Goal: Task Accomplishment & Management: Manage account settings

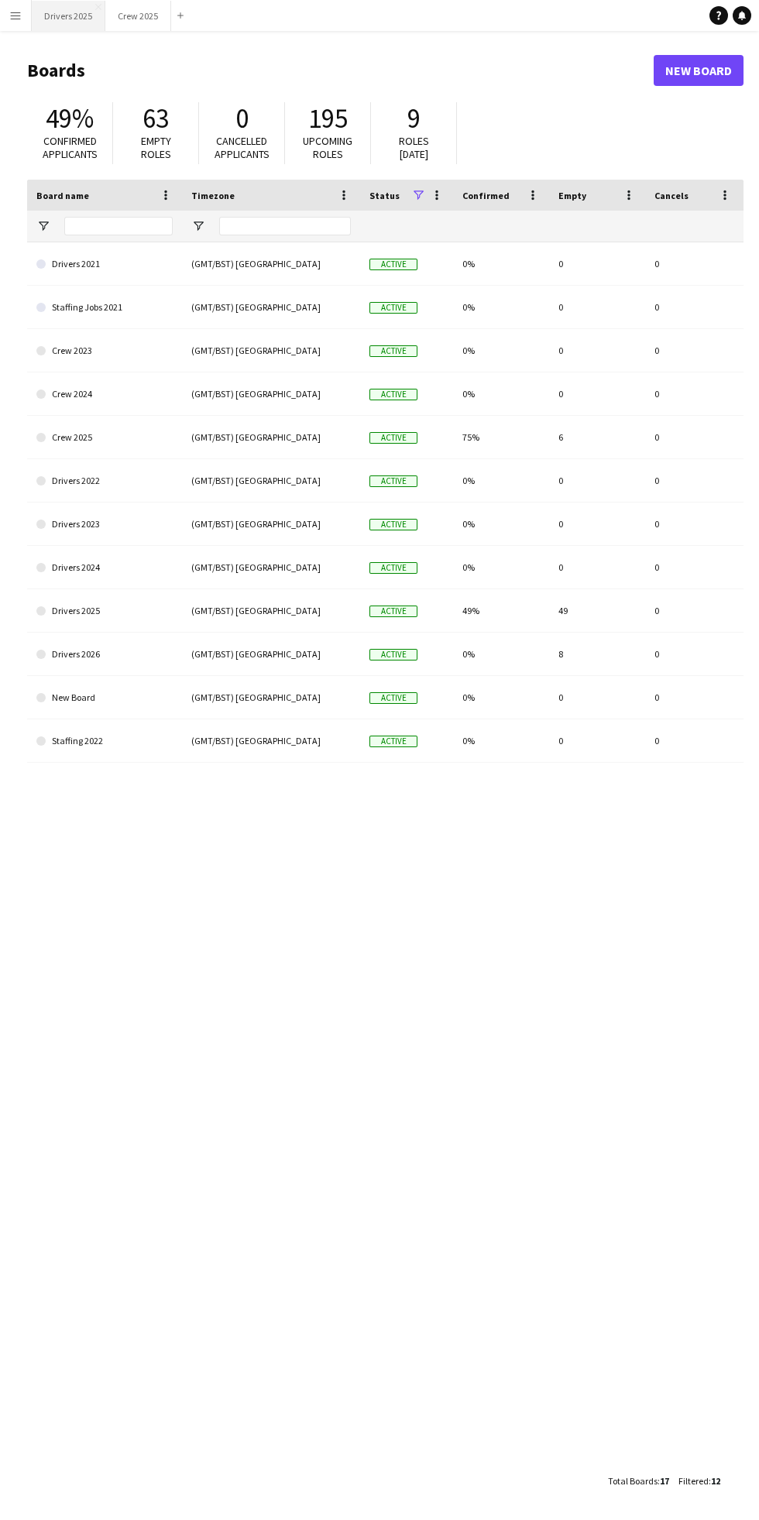
click at [60, 7] on button "Drivers 2025 Close" at bounding box center [69, 16] width 74 height 30
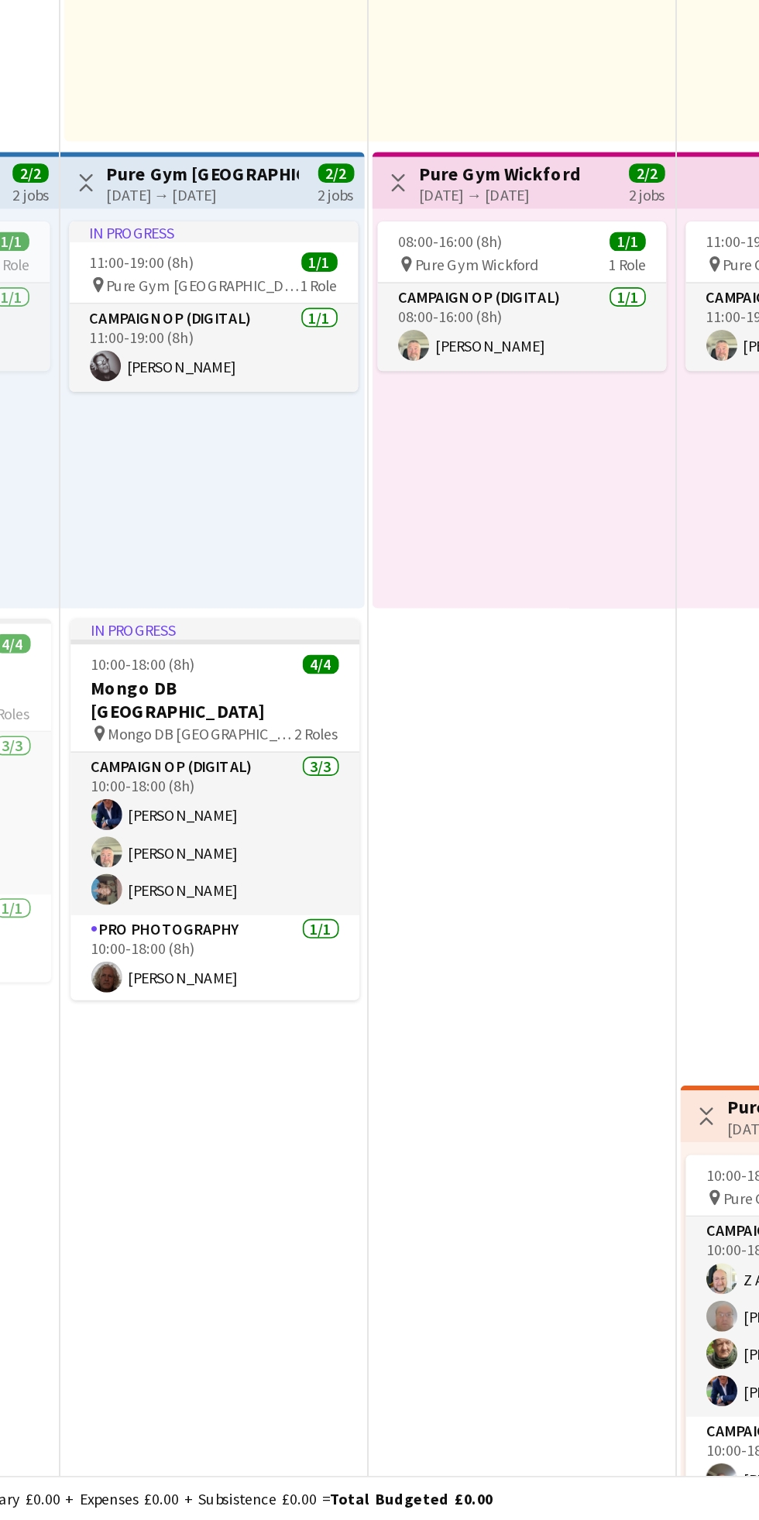
scroll to position [0, 568]
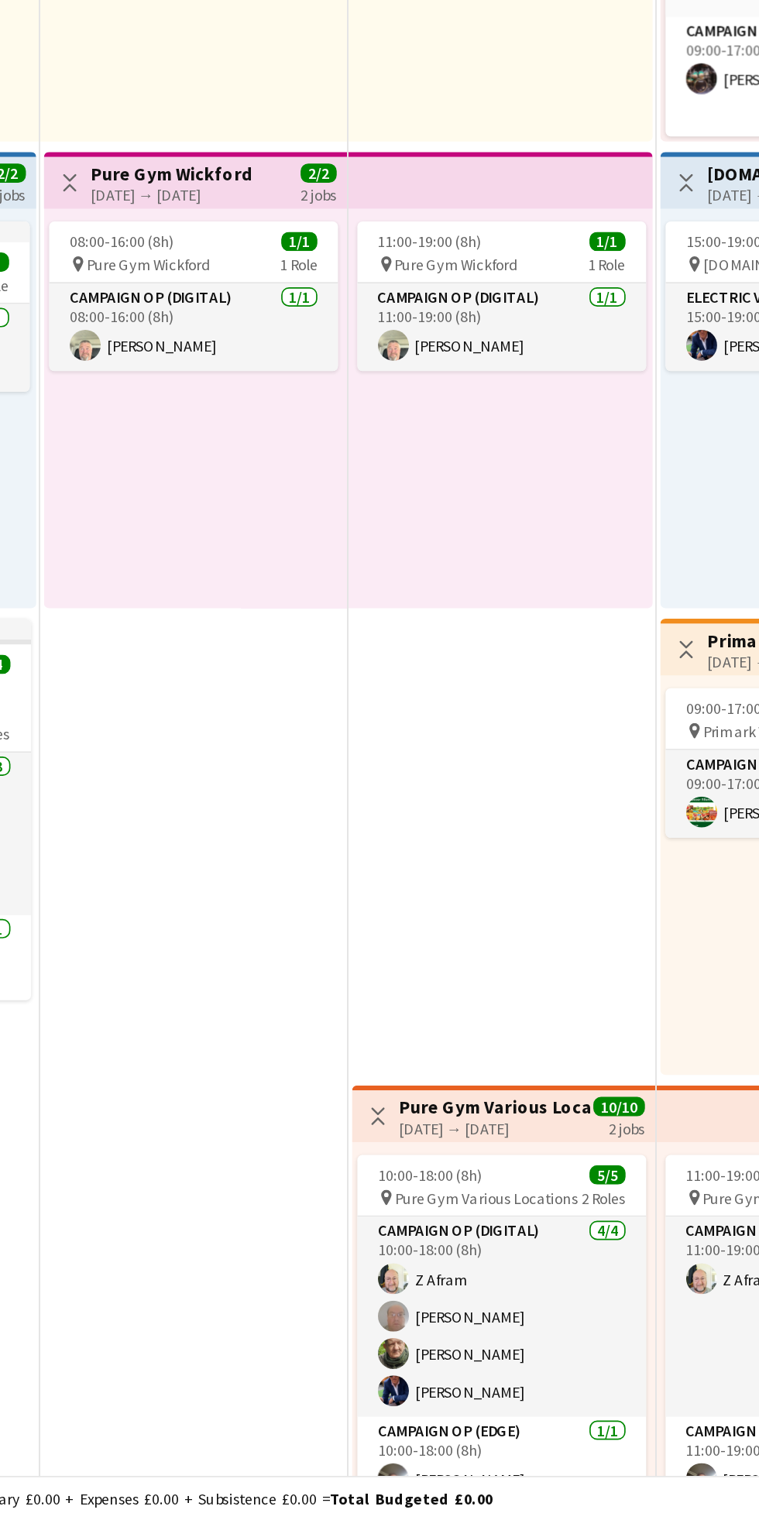
click at [440, 1265] on h3 "Pure Gym Various Locations" at bounding box center [445, 1272] width 115 height 14
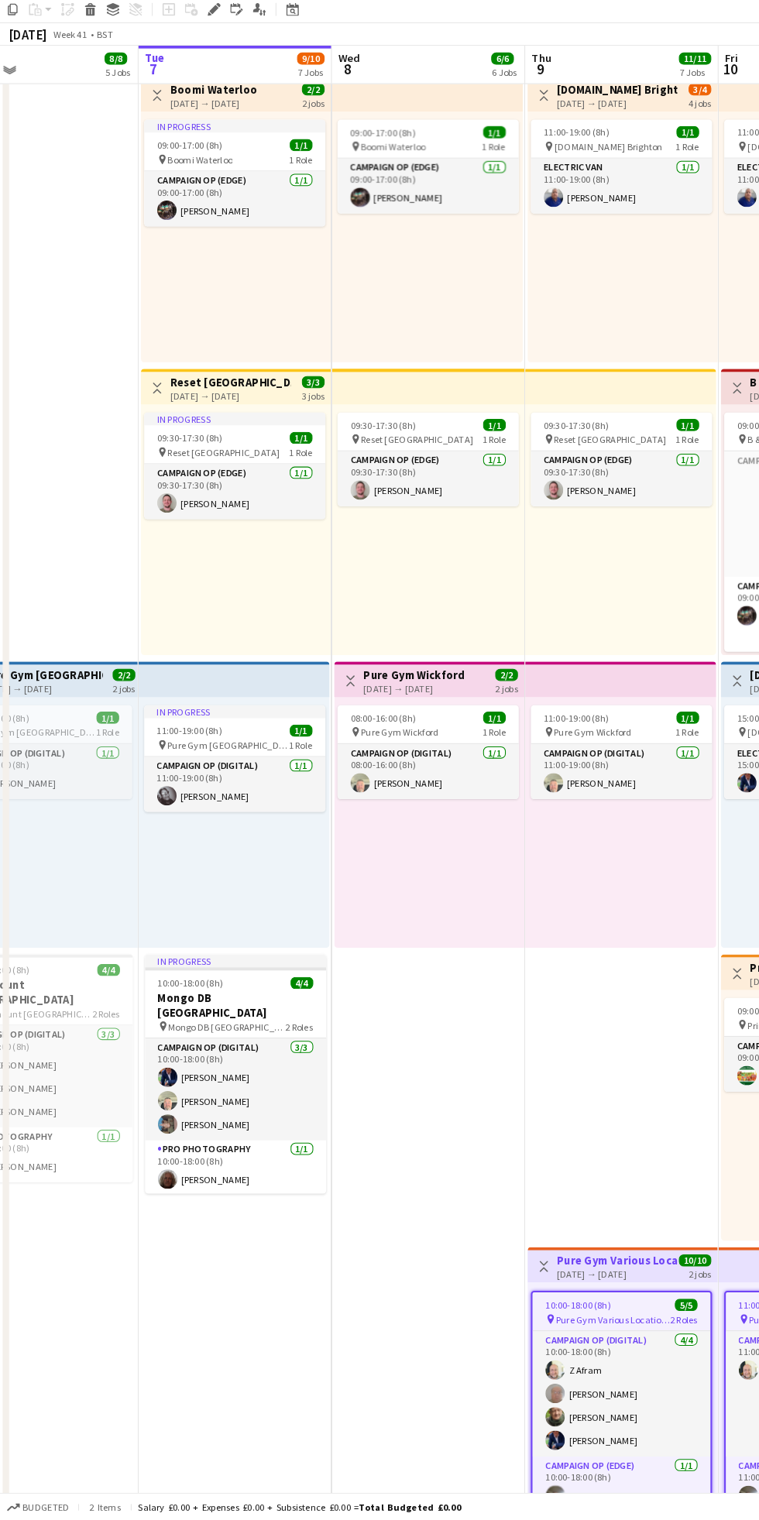
scroll to position [0, 418]
click at [208, 74] on icon at bounding box center [208, 74] width 9 height 9
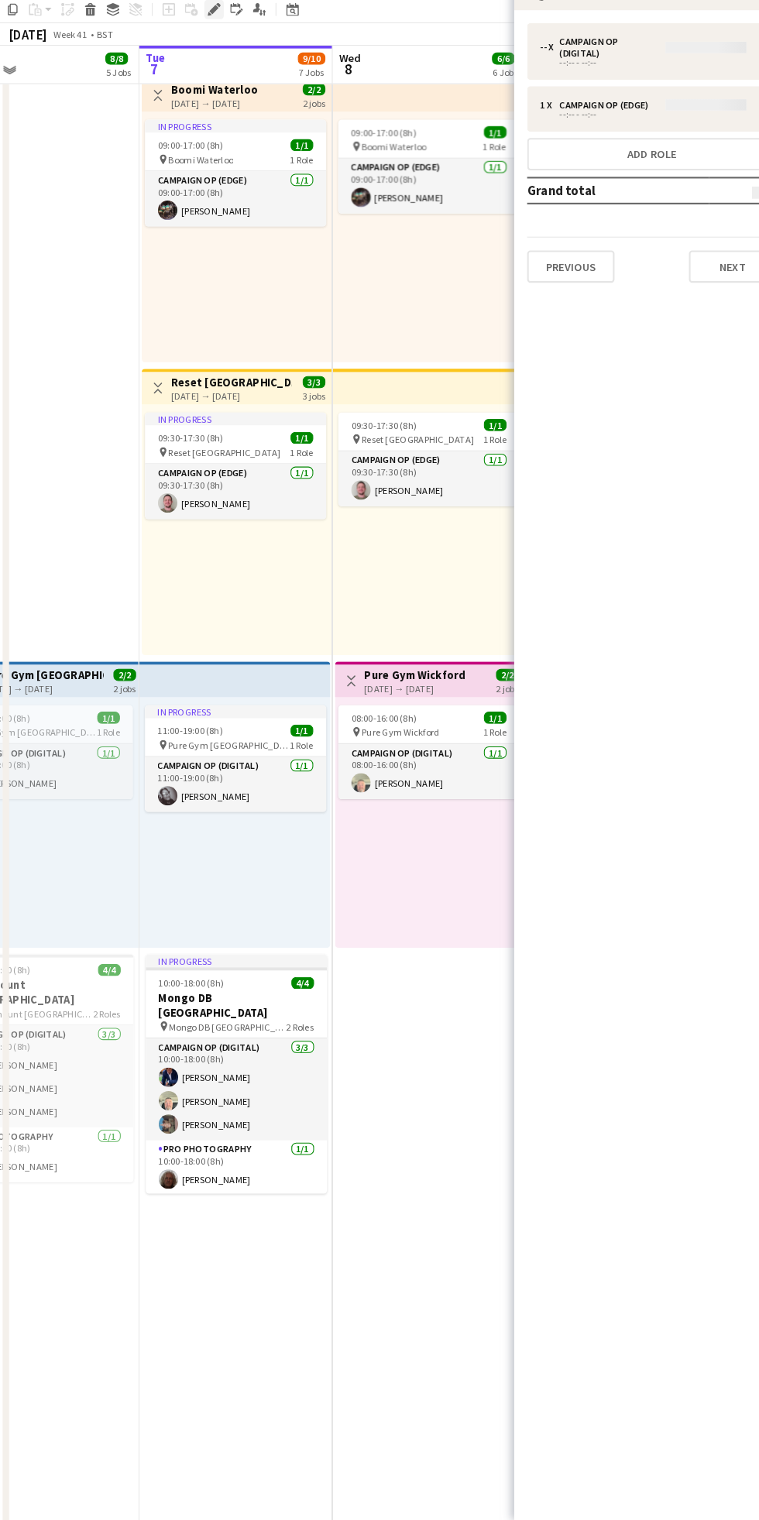
type input "**********"
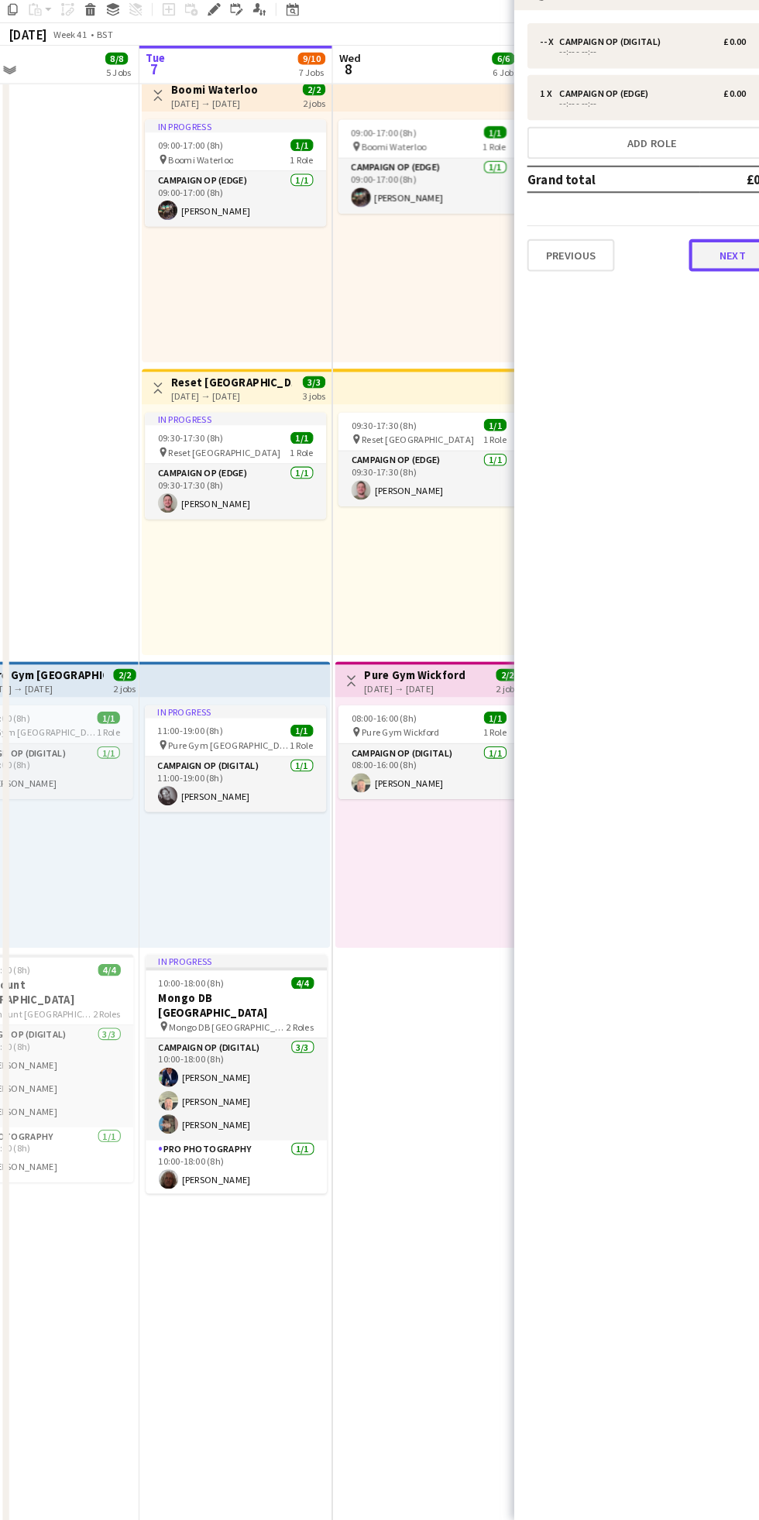
click at [703, 298] on button "Next" at bounding box center [705, 308] width 84 height 31
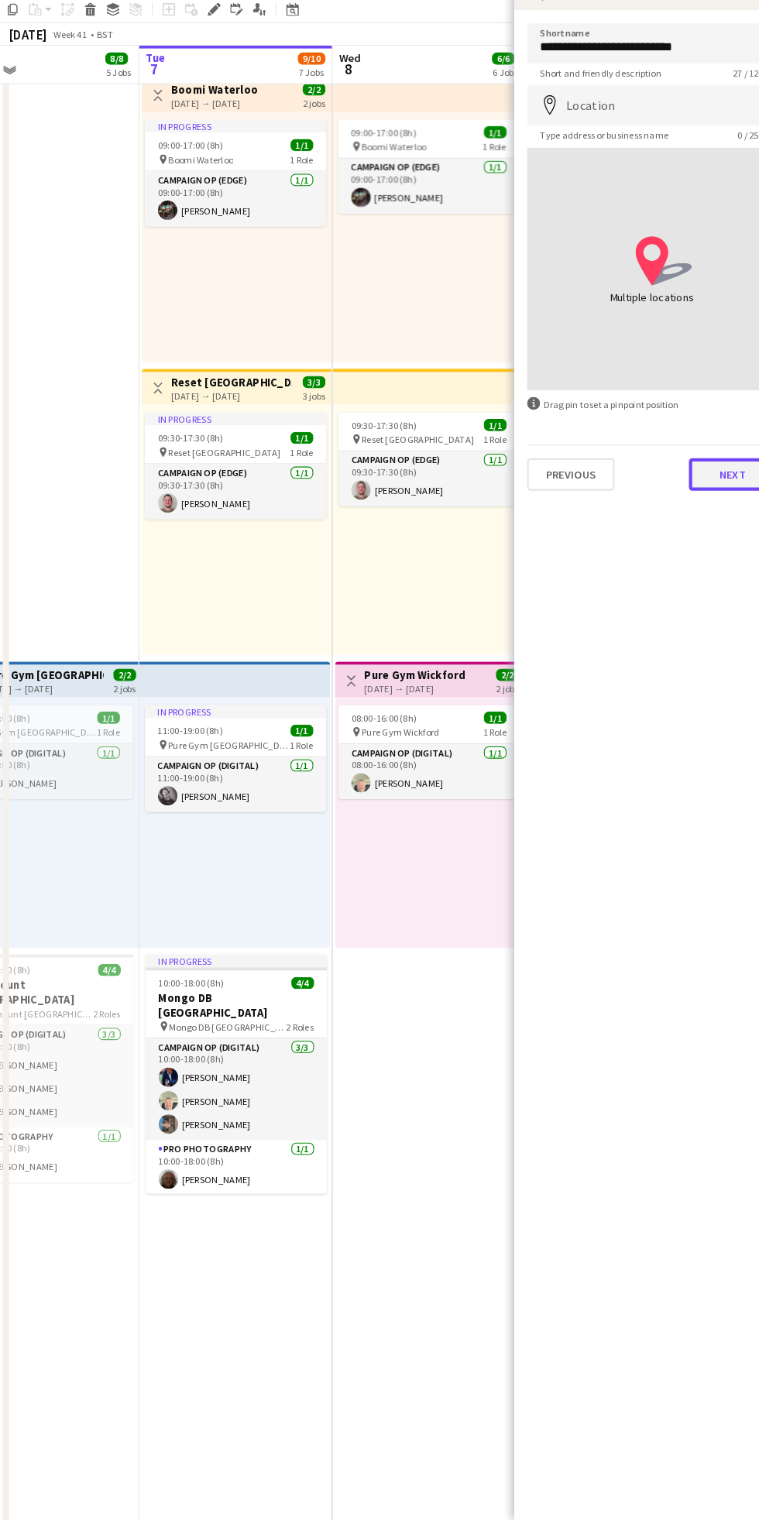
click at [680, 515] on button "Next" at bounding box center [705, 518] width 84 height 31
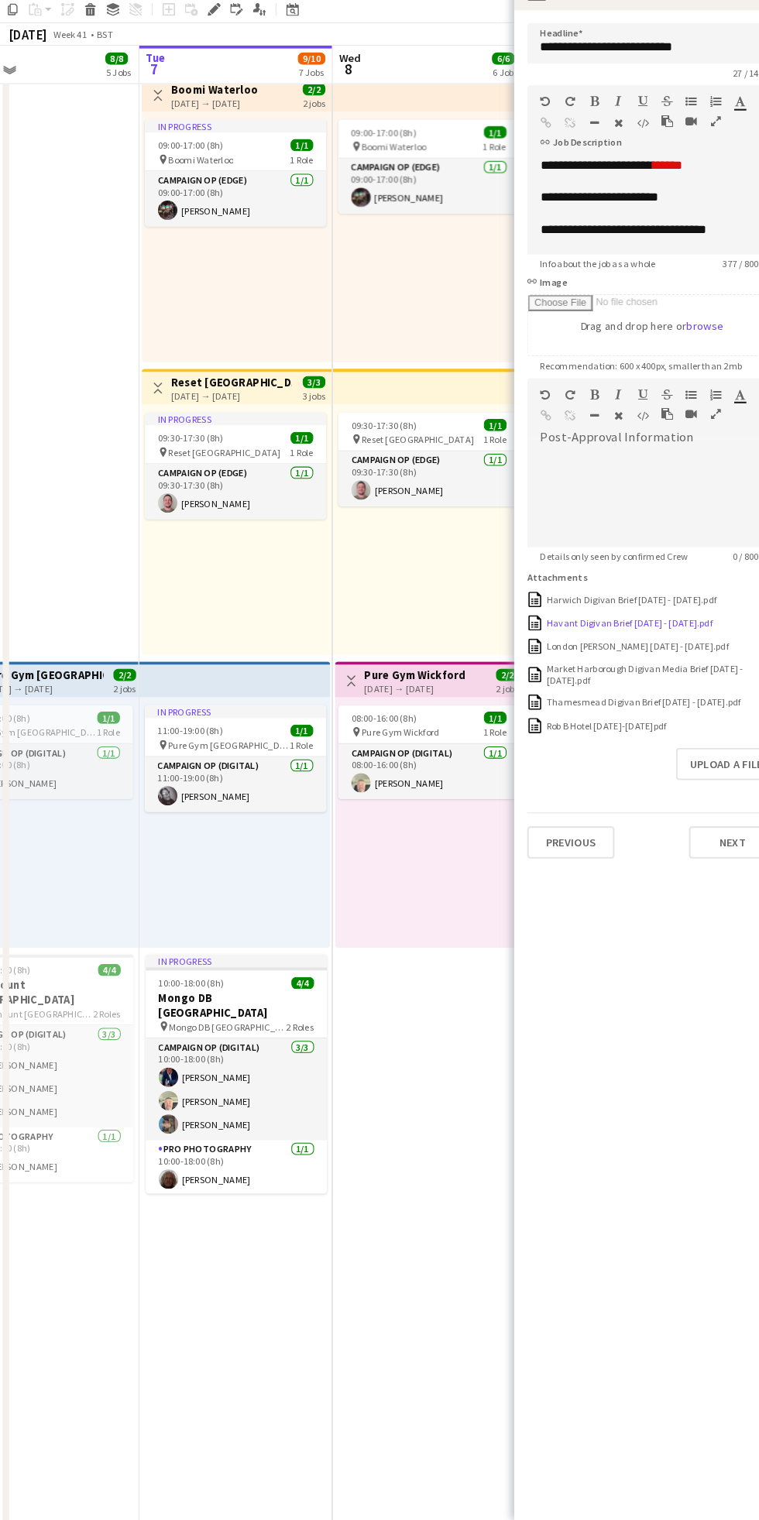
click at [567, 660] on div "Havant Digivan Brief [DATE] - [DATE].pdf" at bounding box center [605, 661] width 159 height 12
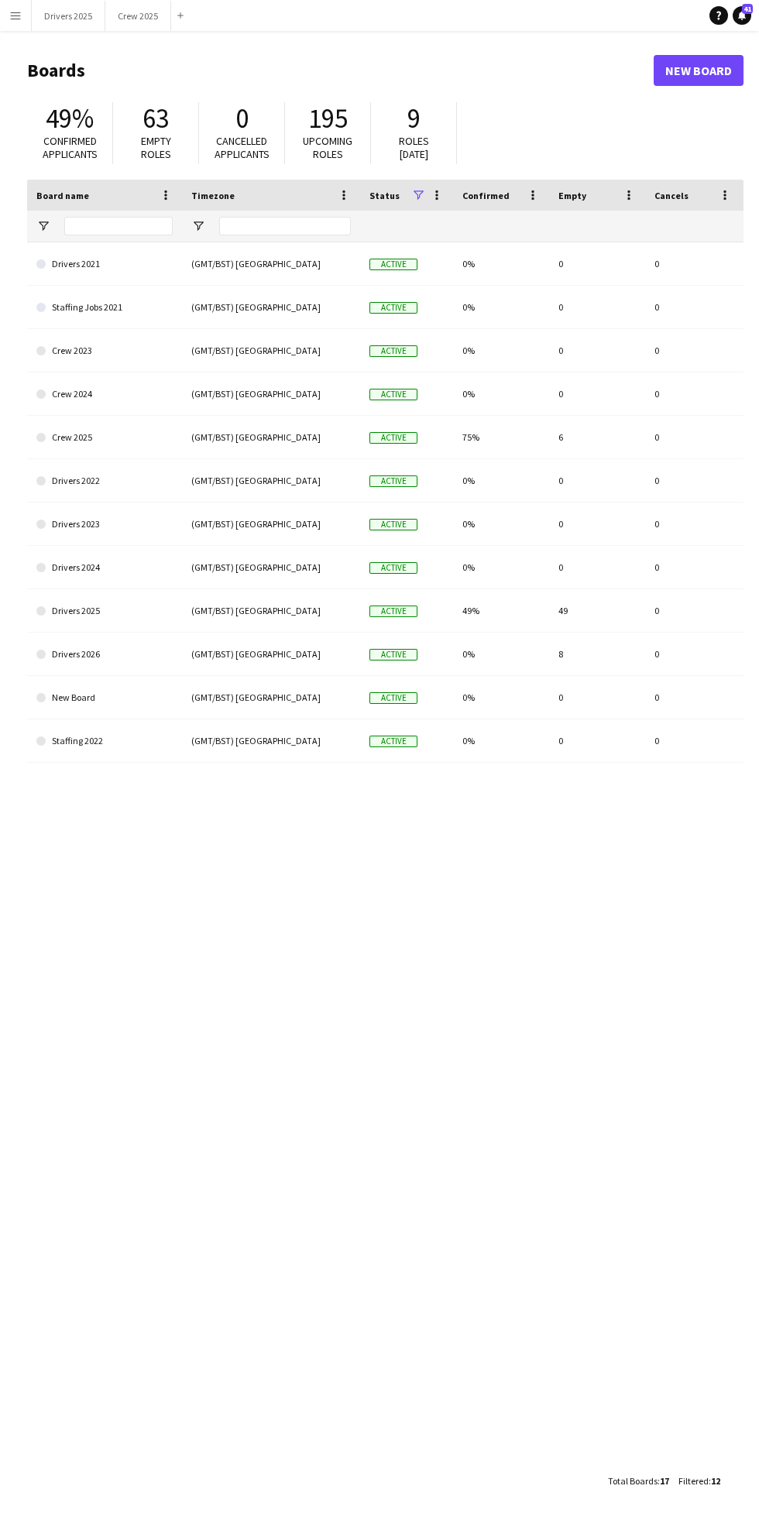
click at [63, 64] on h1 "Boards" at bounding box center [340, 70] width 626 height 23
click at [57, 11] on button "Drivers 2025 Close" at bounding box center [69, 16] width 74 height 30
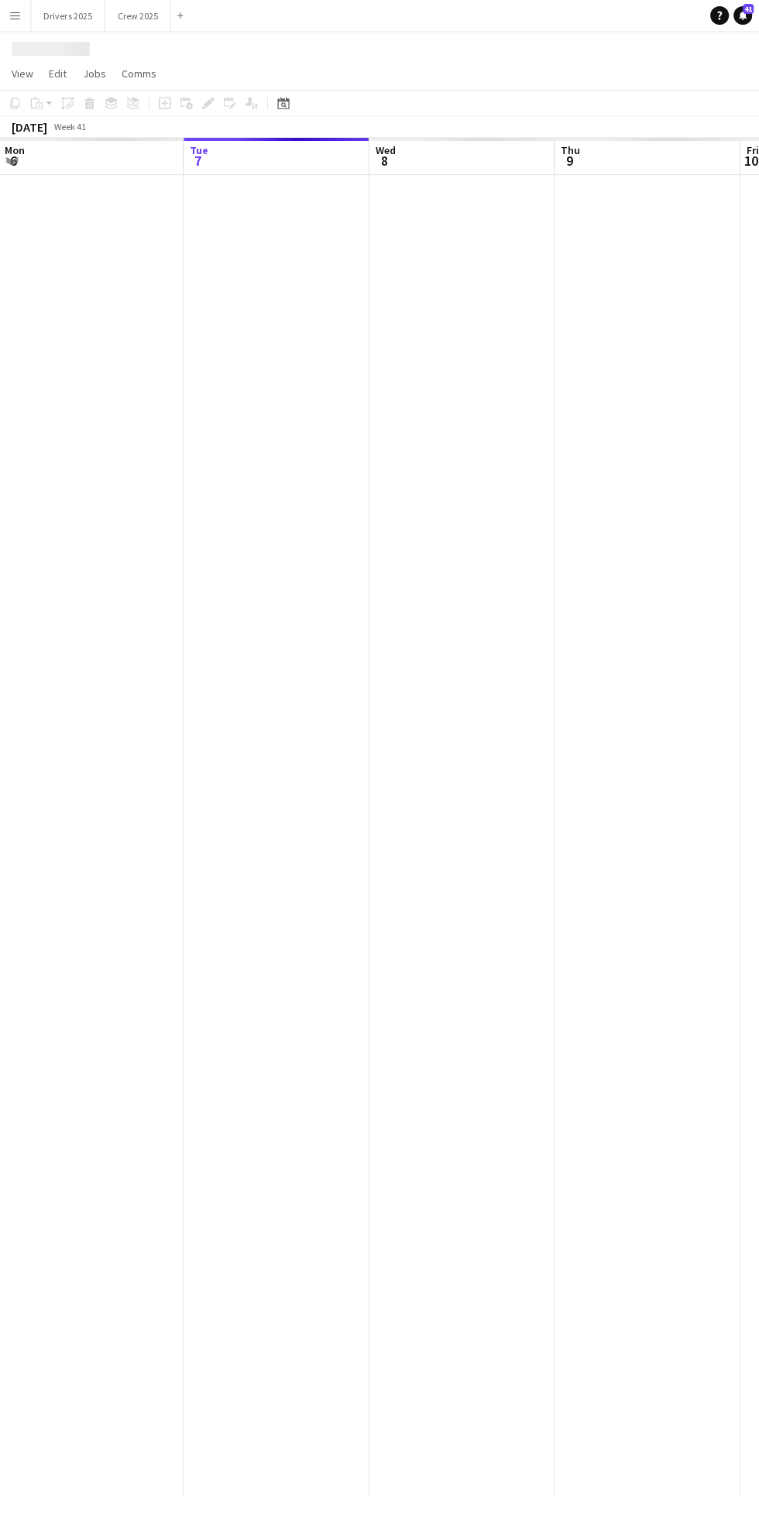
click at [76, 38] on div at bounding box center [379, 45] width 759 height 29
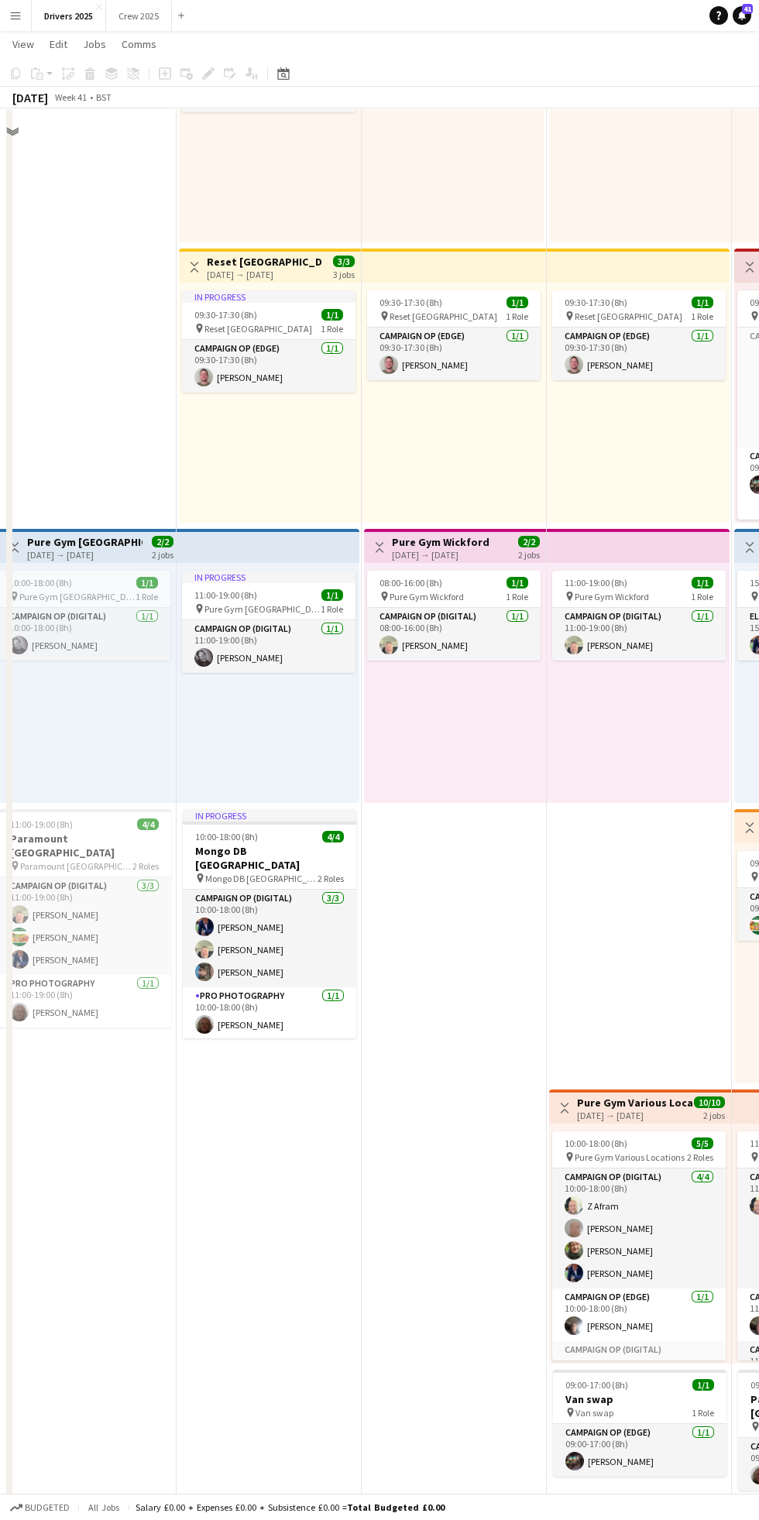
scroll to position [1067, 0]
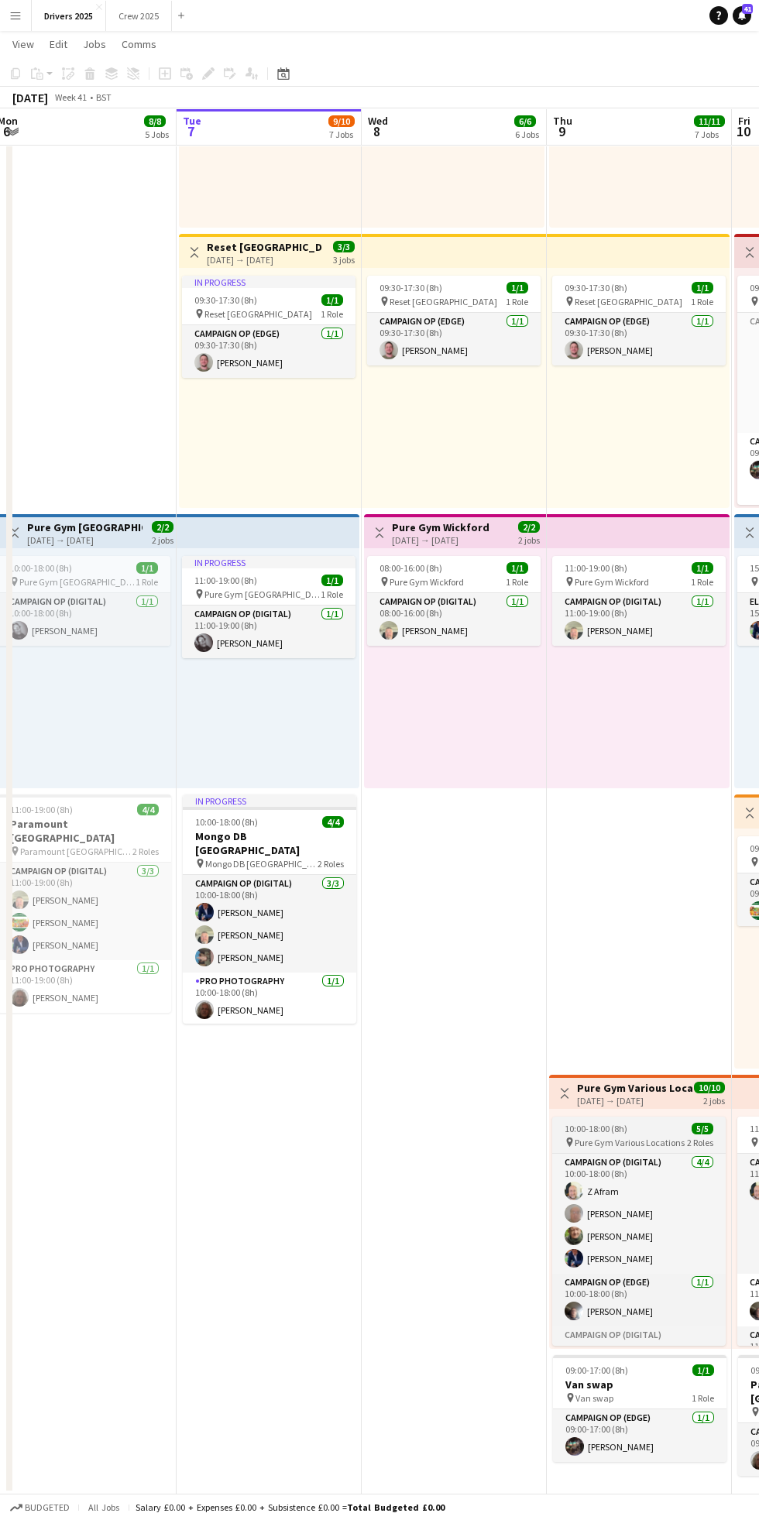
click at [614, 1128] on span "10:00-18:00 (8h)" at bounding box center [595, 1129] width 63 height 12
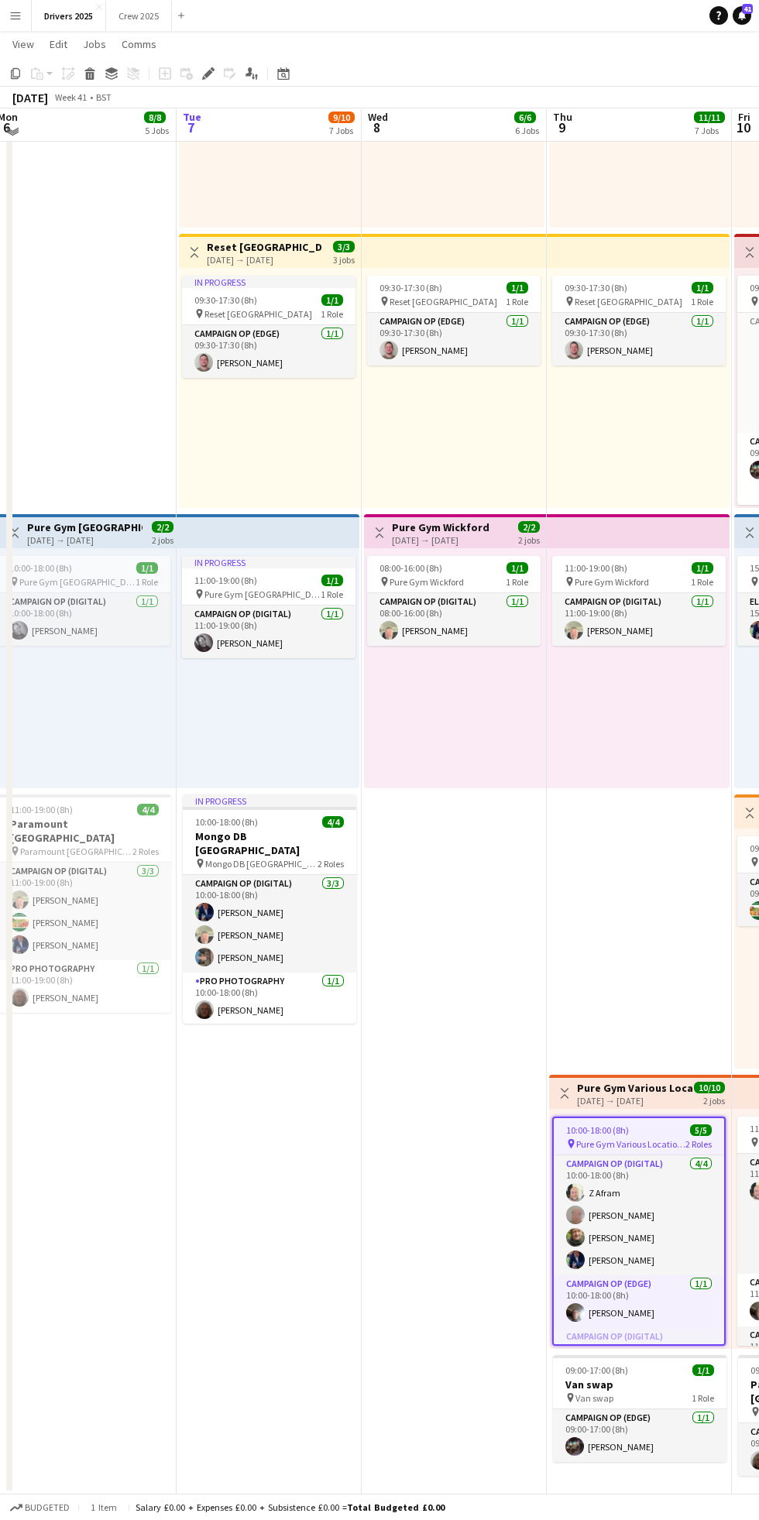
scroll to position [1051, 0]
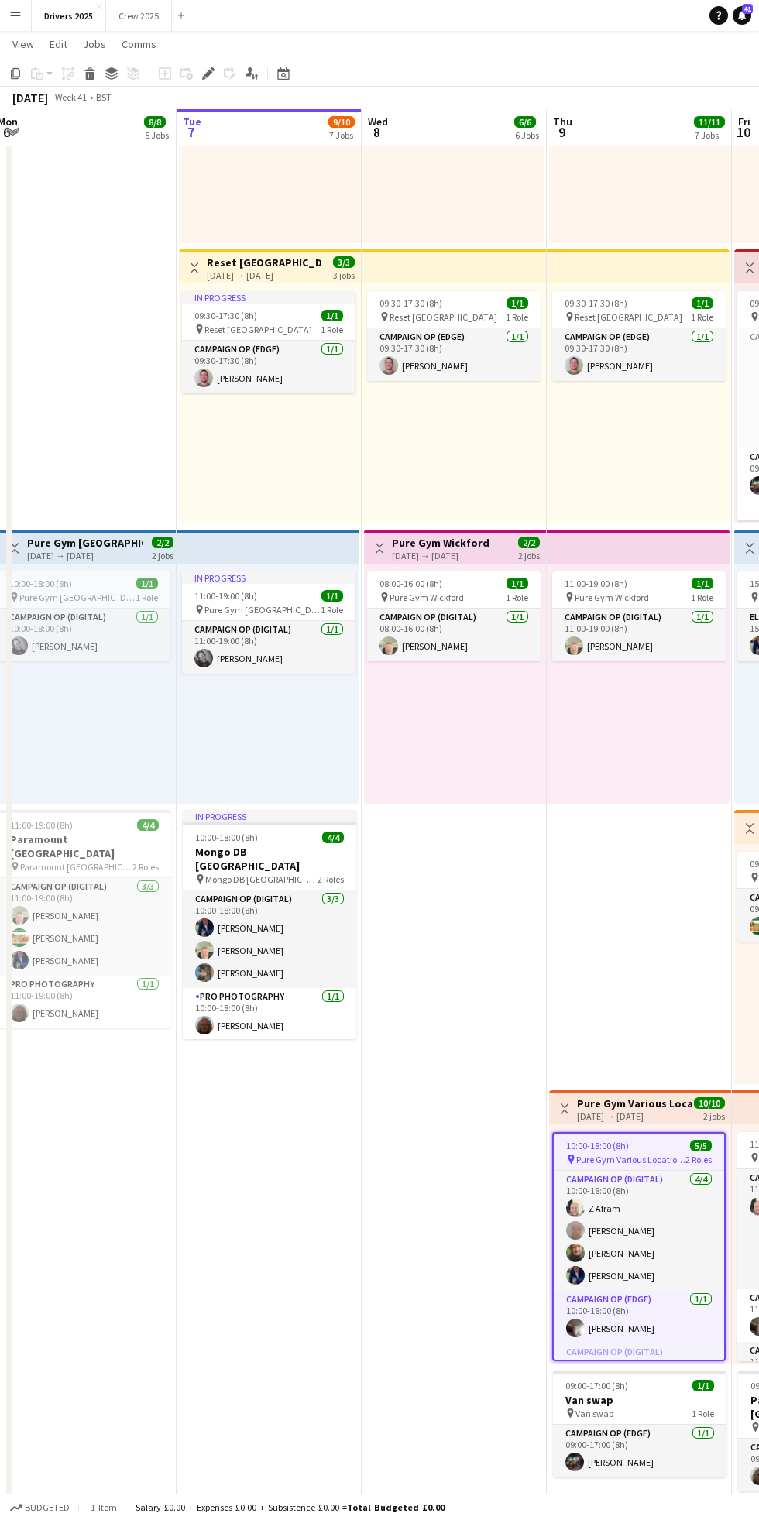
click at [218, 88] on div "[DATE] Week 41 • BST" at bounding box center [379, 98] width 759 height 22
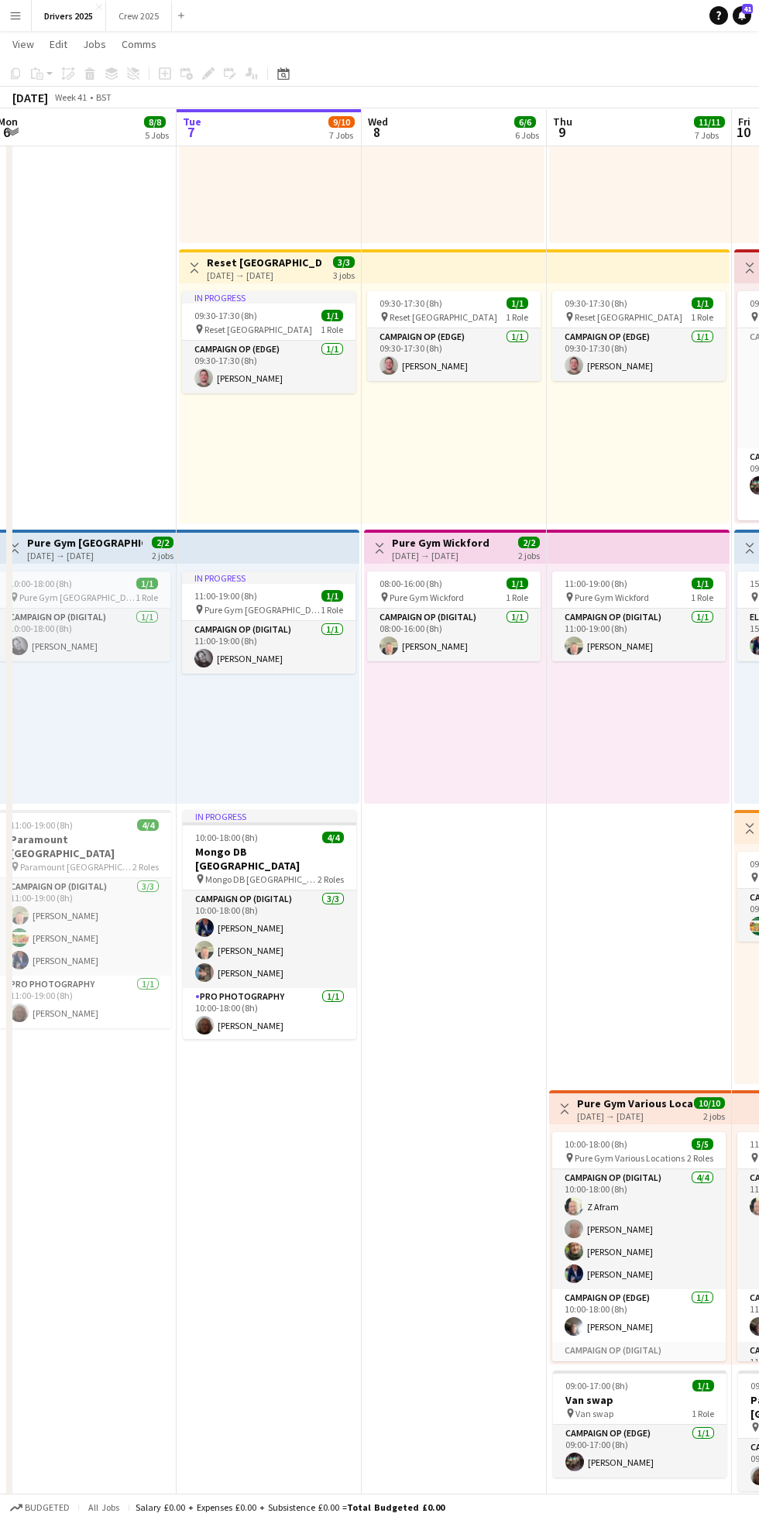
click at [628, 1099] on h3 "Pure Gym Various Locations" at bounding box center [634, 1103] width 115 height 14
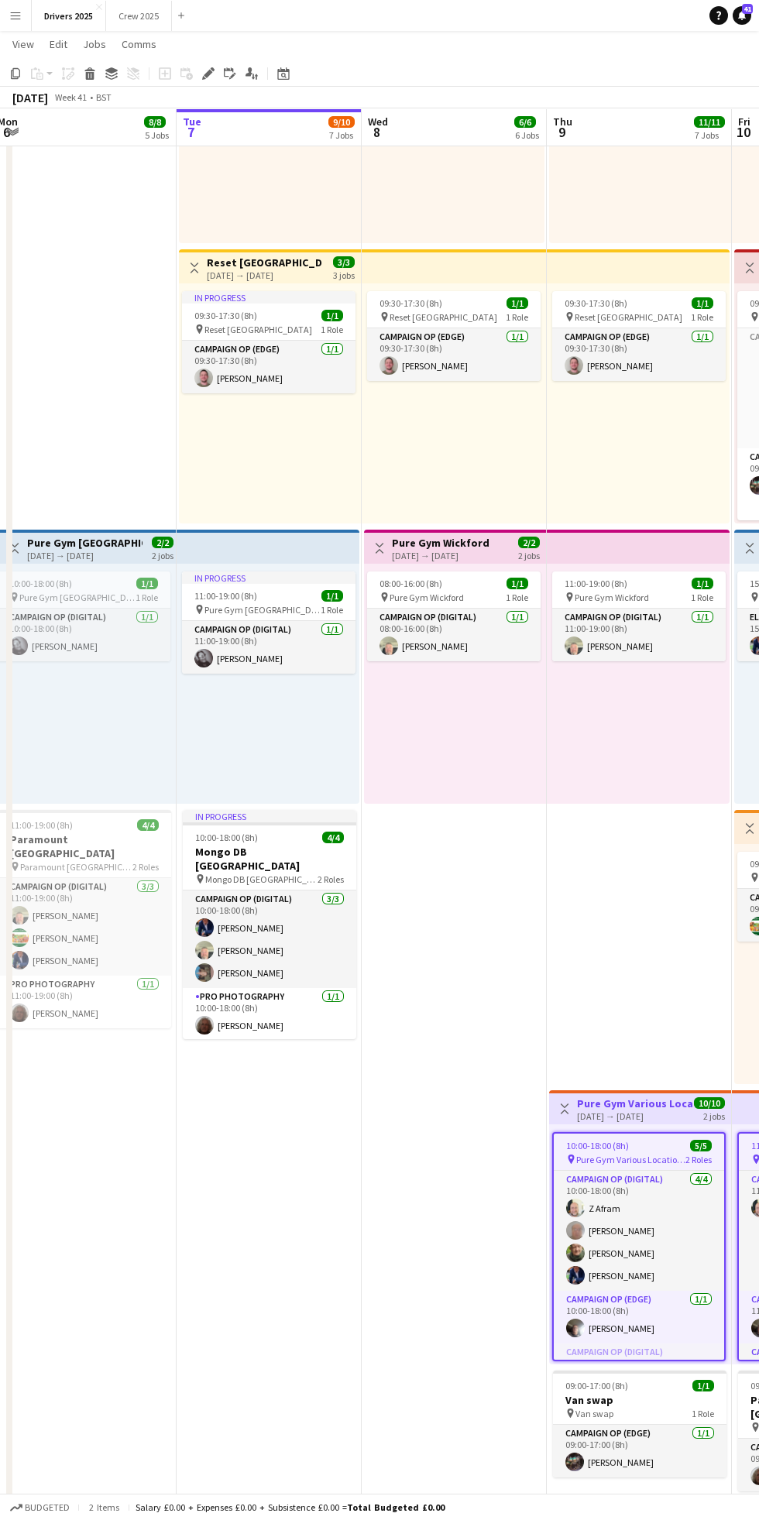
click at [213, 90] on div "[DATE] Week 41 • BST" at bounding box center [379, 98] width 759 height 22
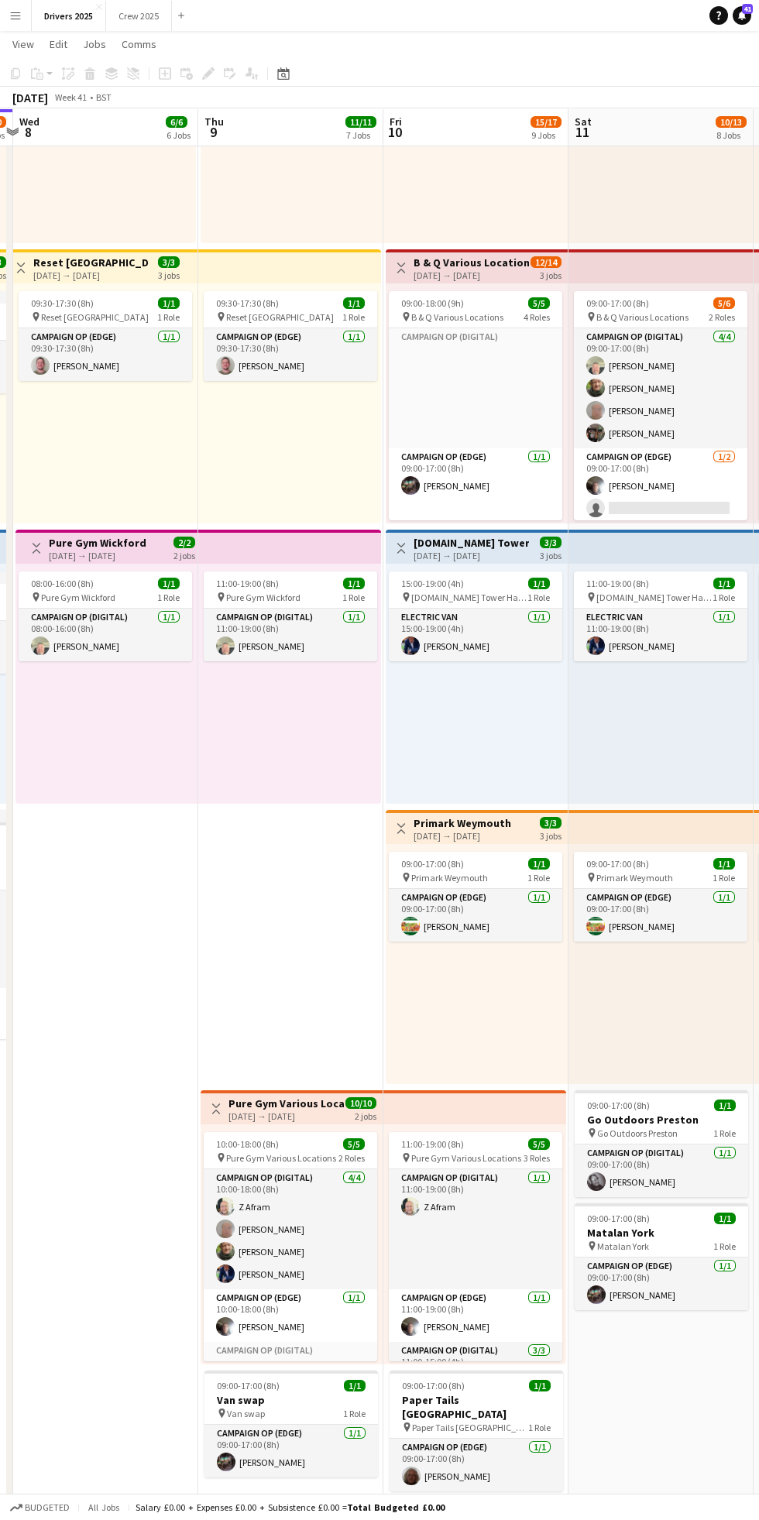
scroll to position [0, 445]
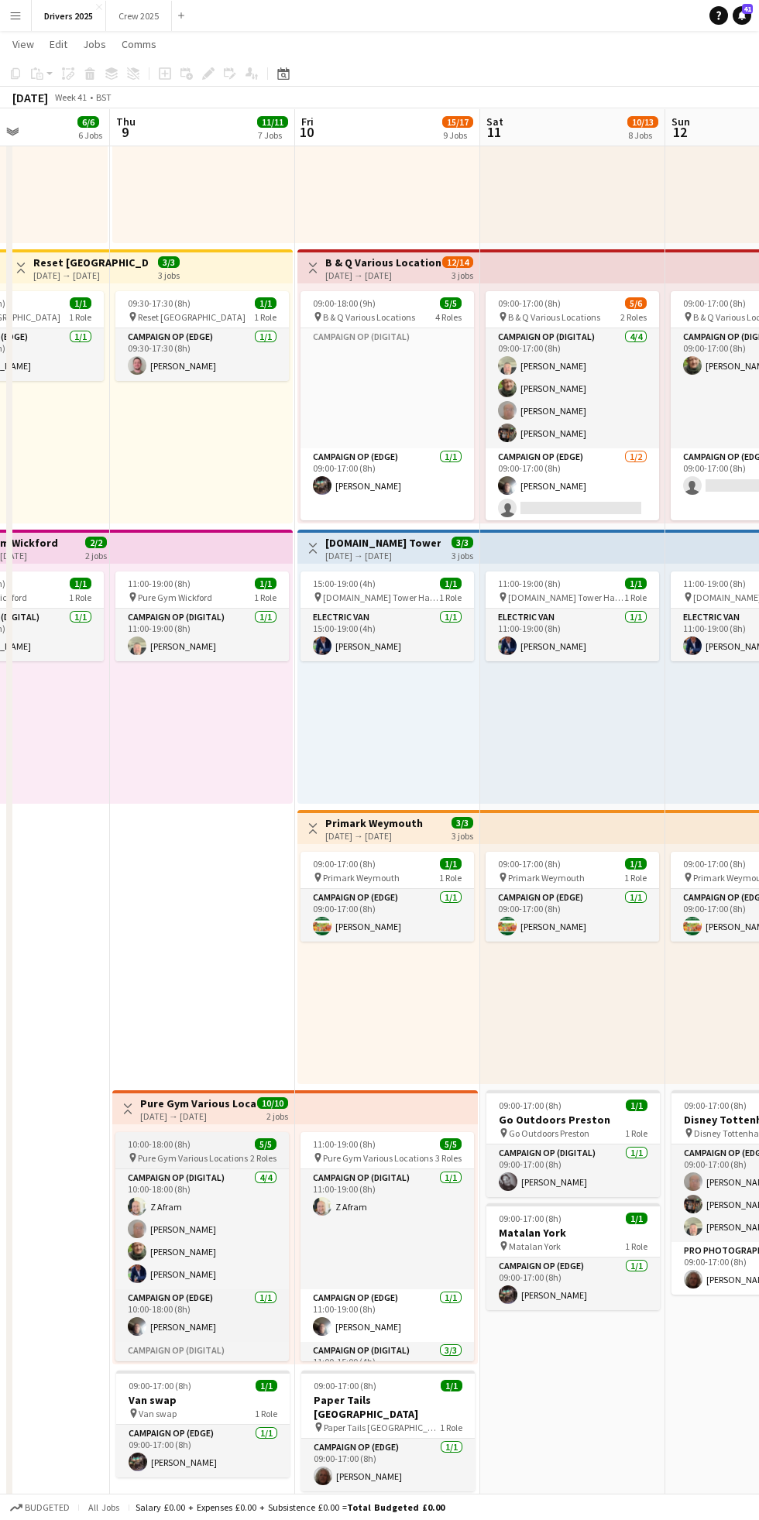
click at [221, 1140] on div "10:00-18:00 (8h) 5/5" at bounding box center [201, 1144] width 173 height 12
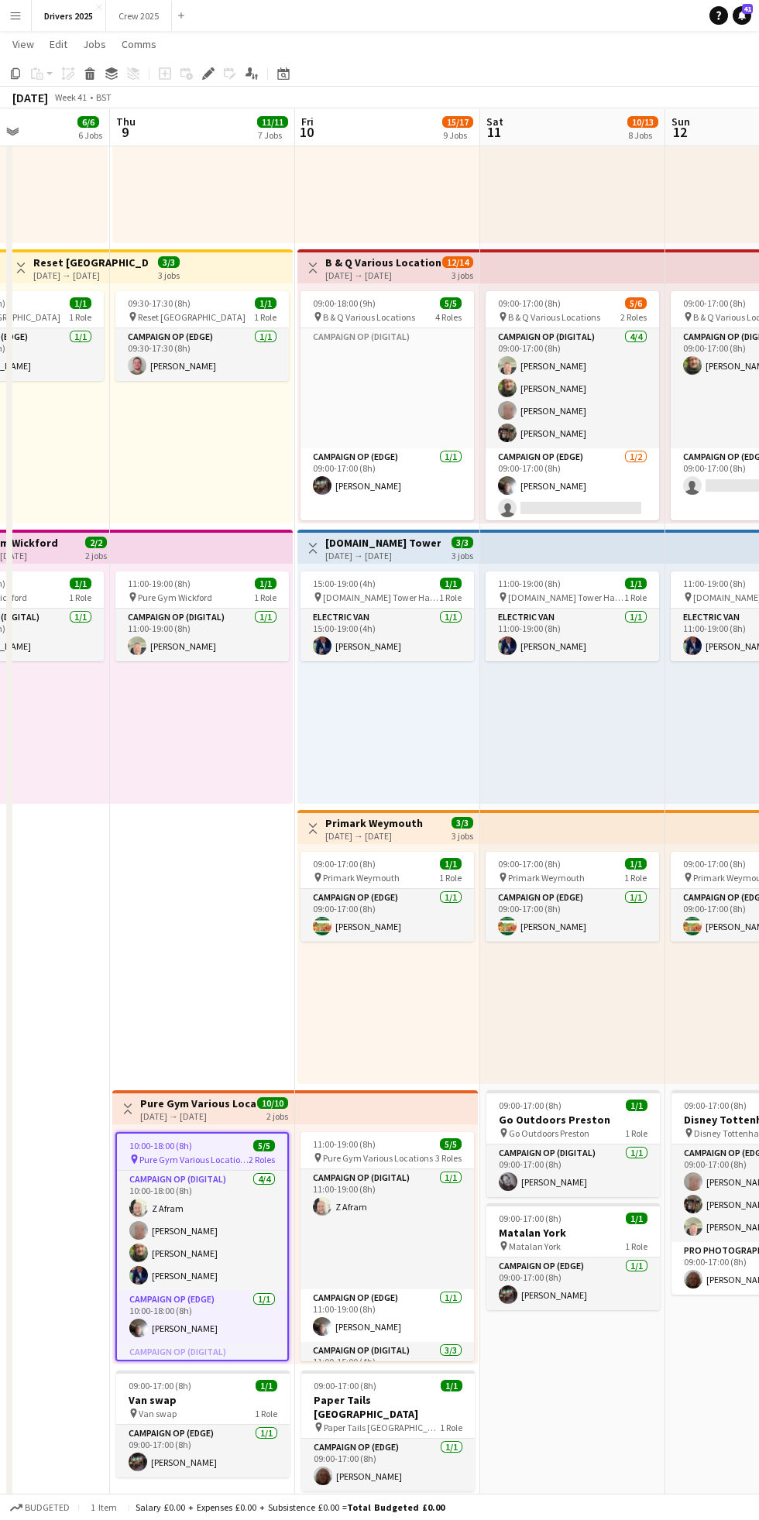
click at [214, 92] on div "[DATE] Week 41 • BST" at bounding box center [379, 98] width 759 height 22
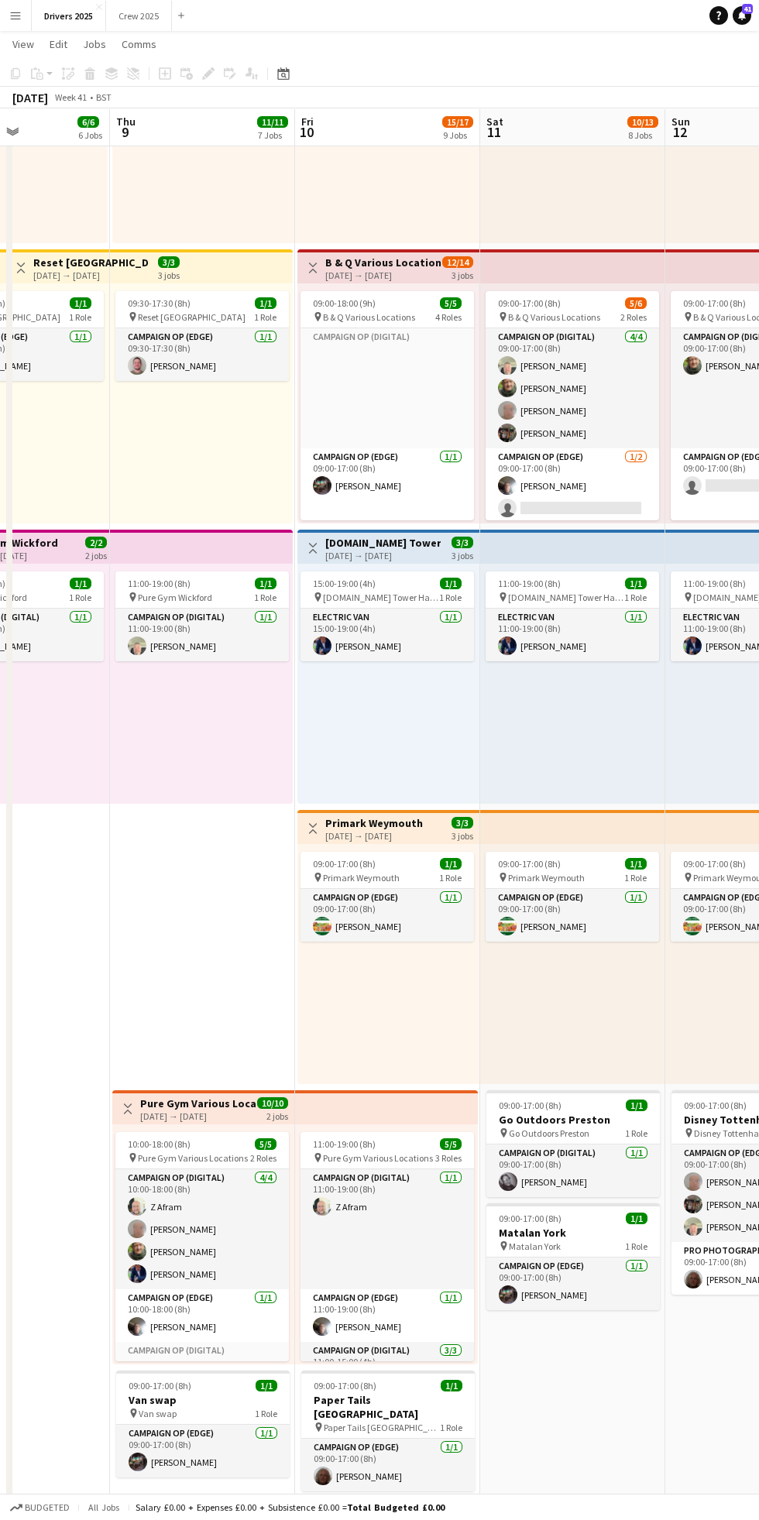
click at [243, 1113] on div "[DATE] → [DATE]" at bounding box center [197, 1116] width 115 height 12
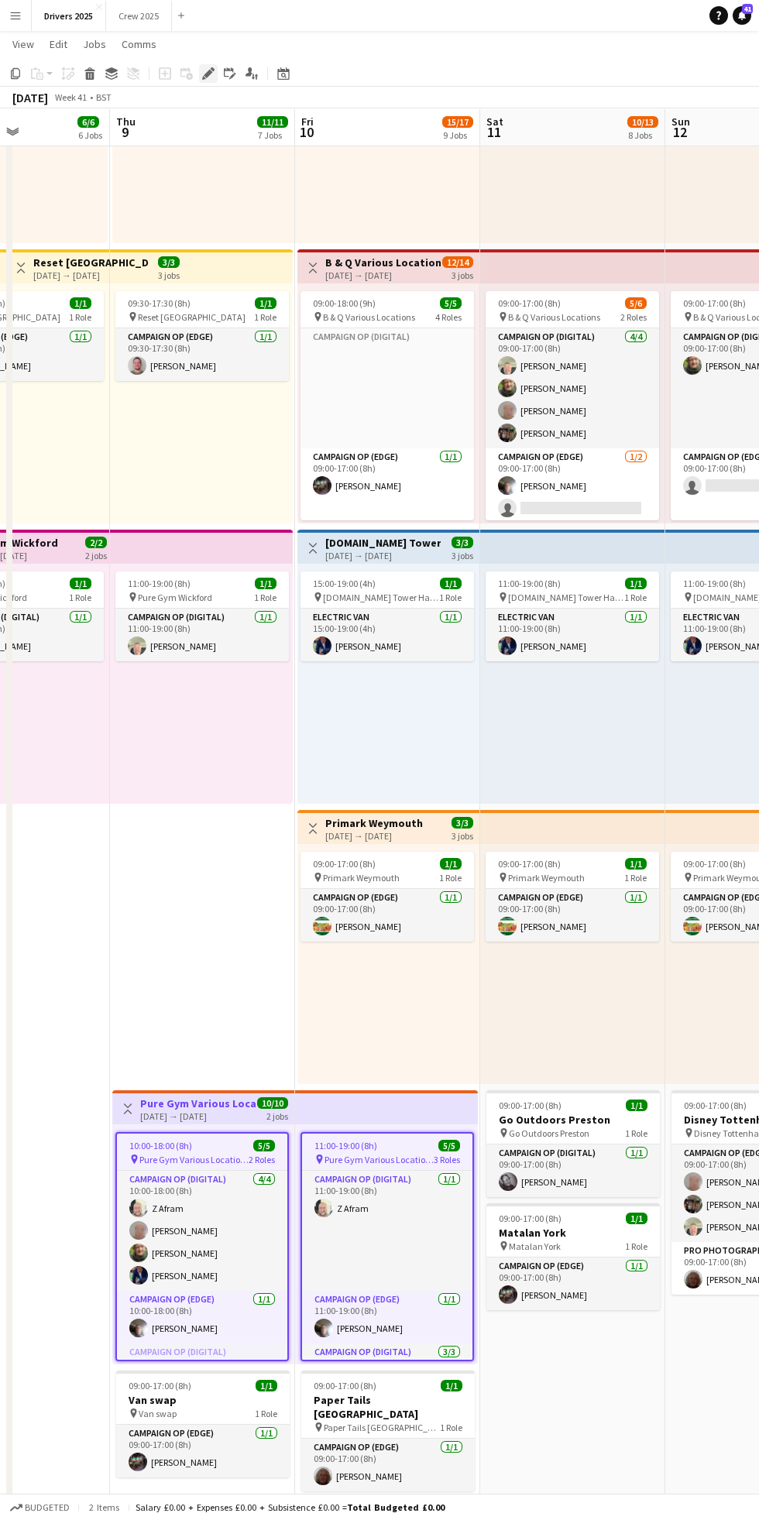
click at [217, 78] on div "Edit" at bounding box center [208, 73] width 19 height 19
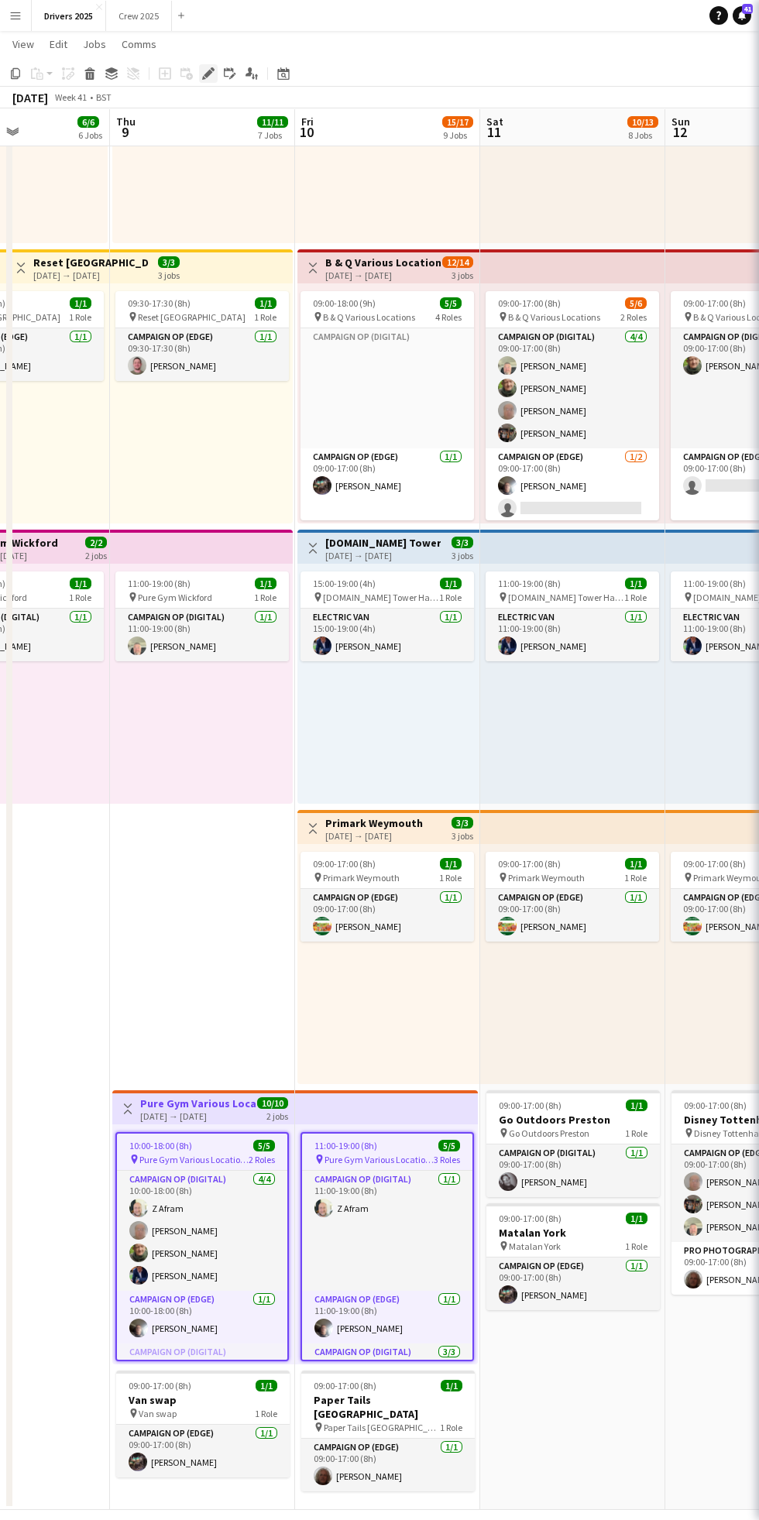
type input "**********"
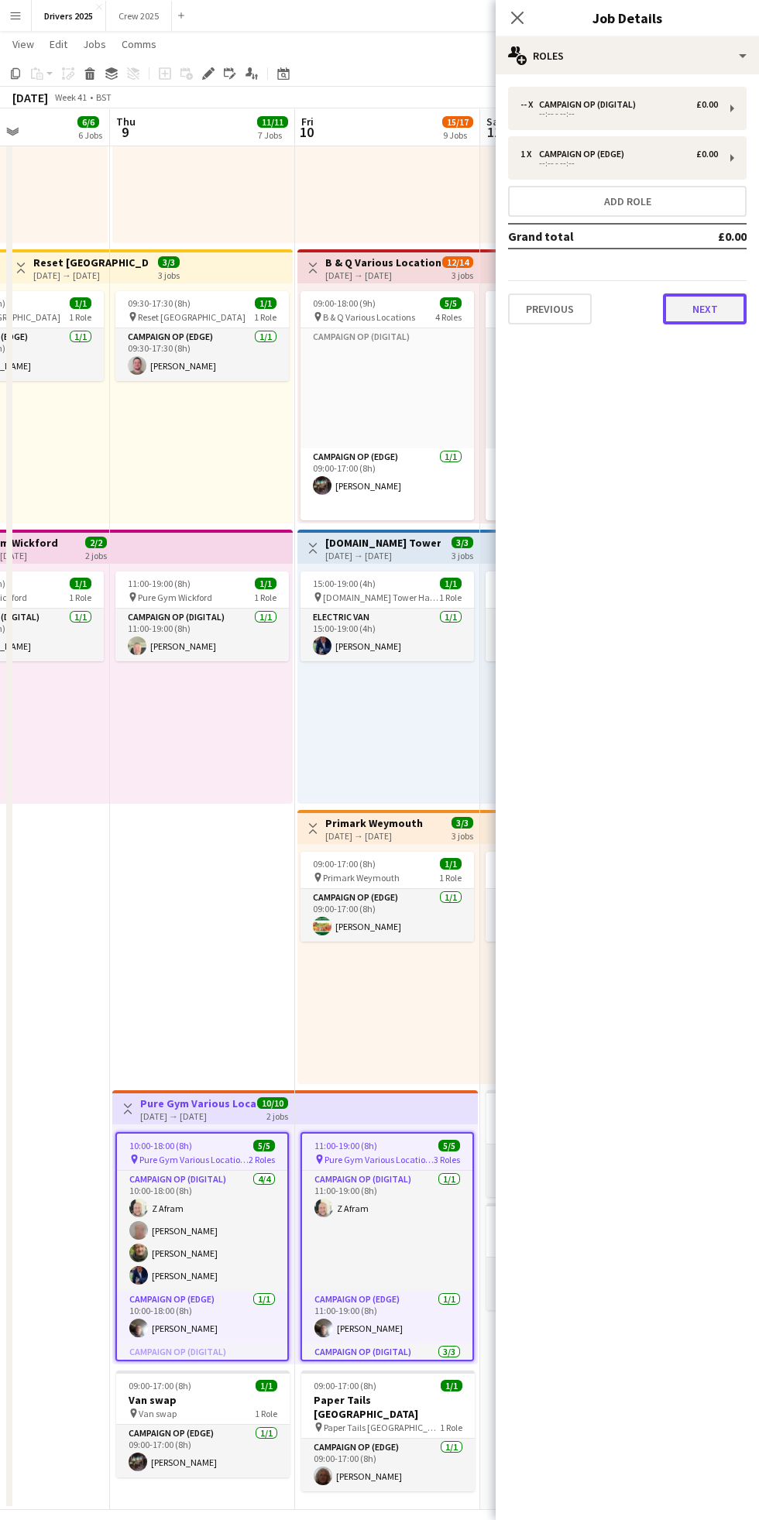
click at [724, 295] on button "Next" at bounding box center [705, 308] width 84 height 31
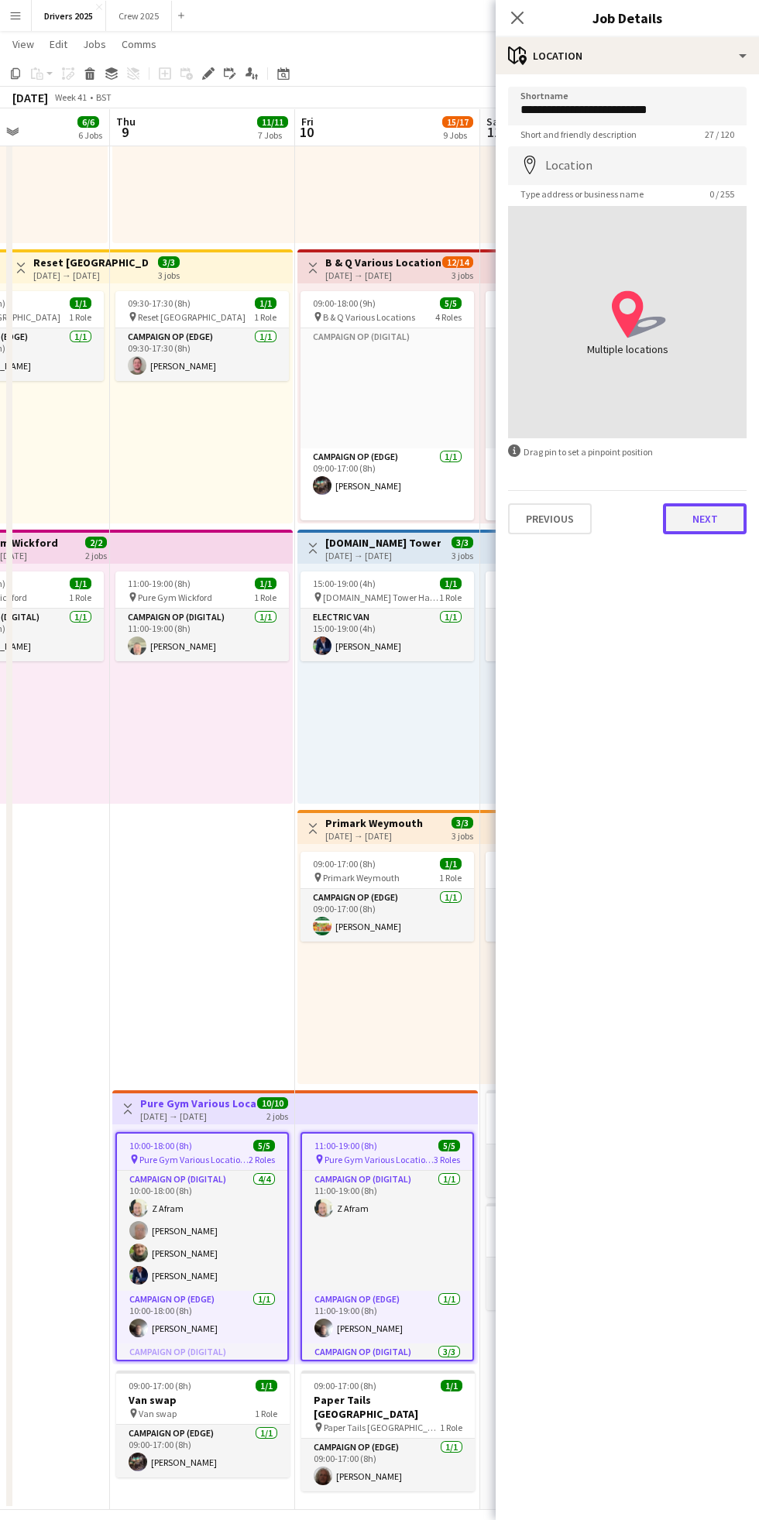
click at [705, 519] on button "Next" at bounding box center [705, 518] width 84 height 31
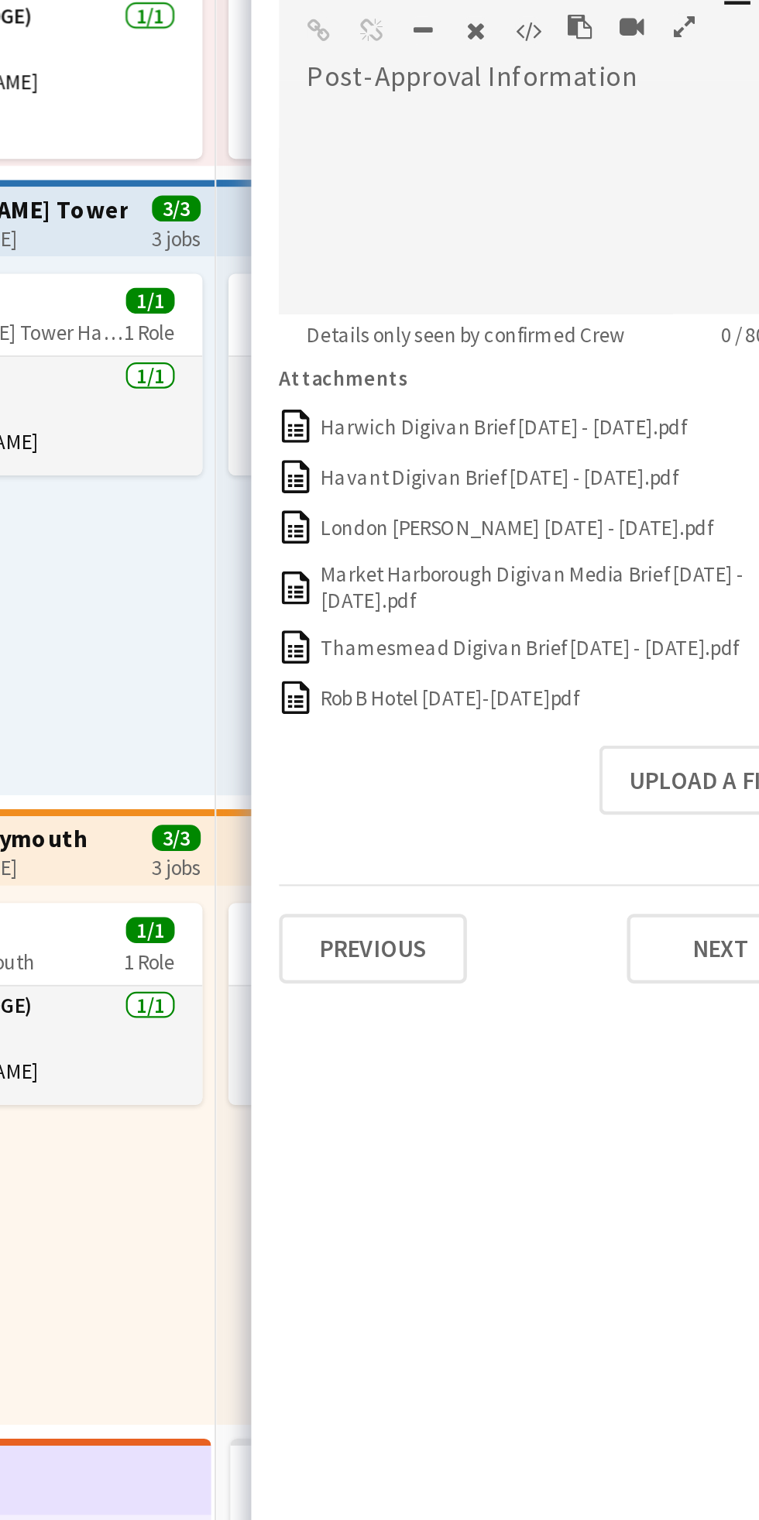
scroll to position [1052, 0]
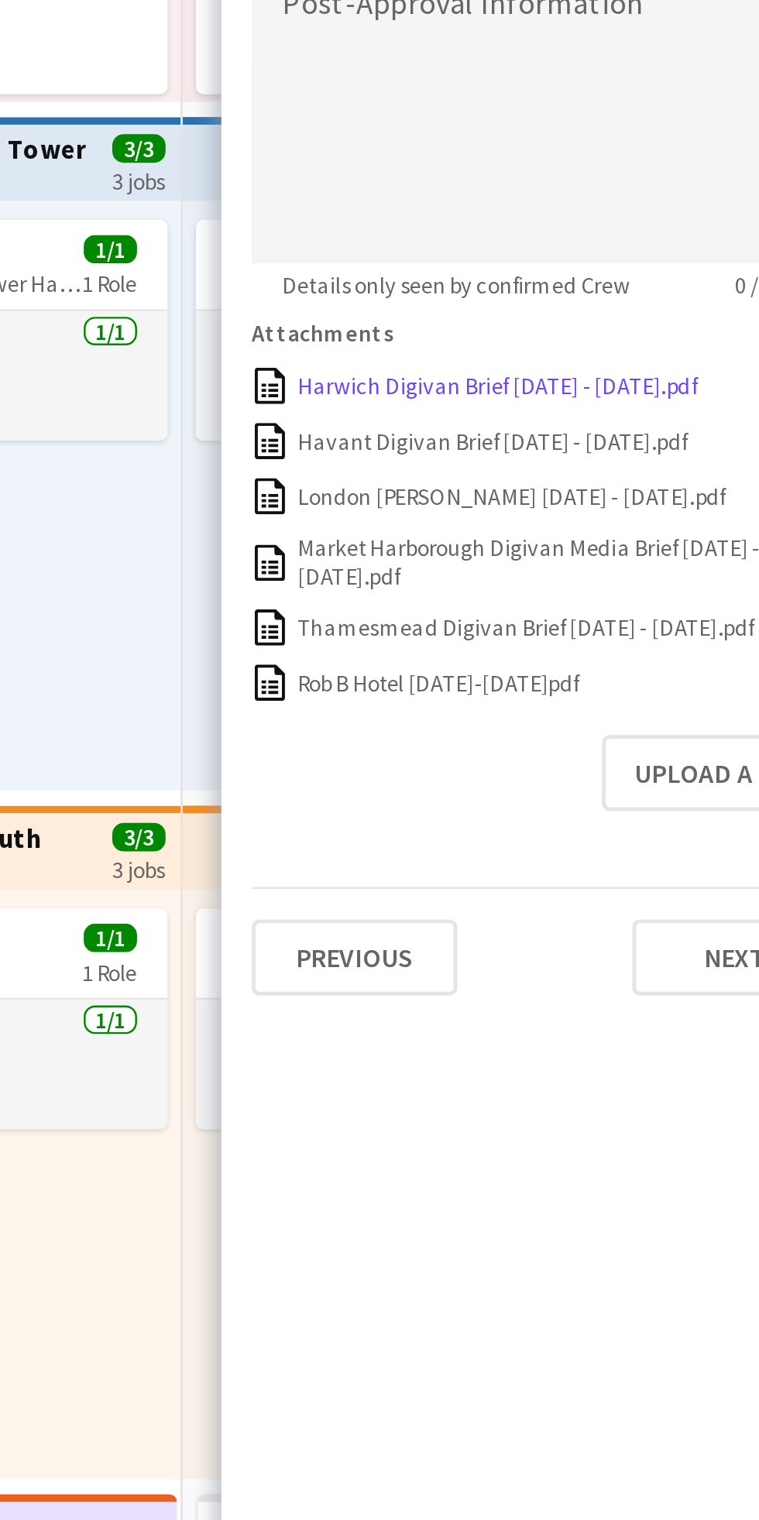
click at [594, 640] on div "Harwich Digivan Brief [DATE] - [DATE].pdf" at bounding box center [607, 639] width 163 height 12
